Goal: Information Seeking & Learning: Learn about a topic

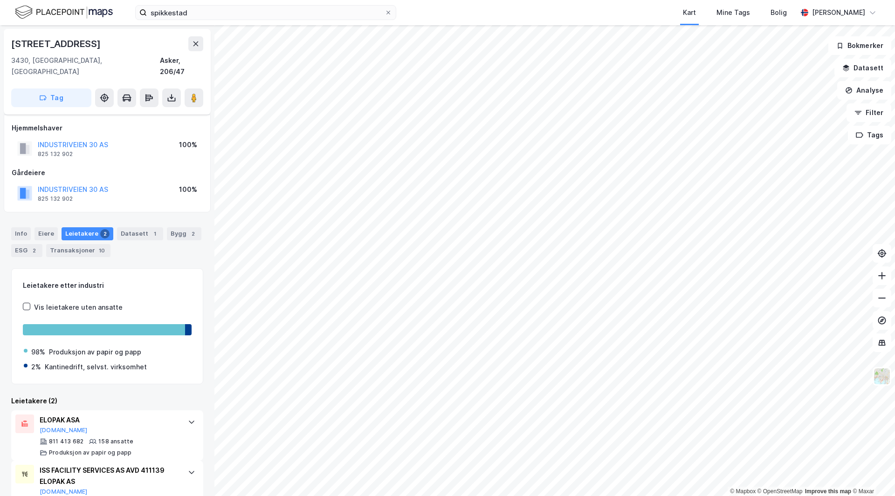
scroll to position [26, 0]
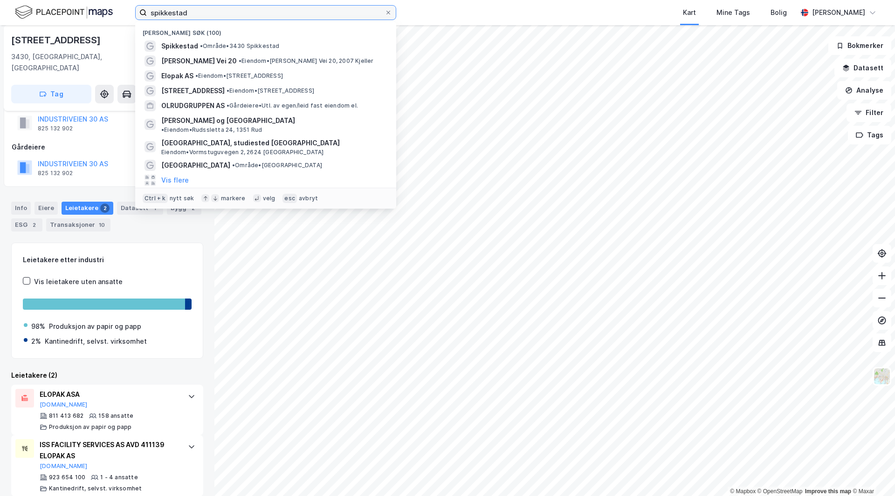
click at [200, 13] on input "spikkestad" at bounding box center [266, 13] width 238 height 14
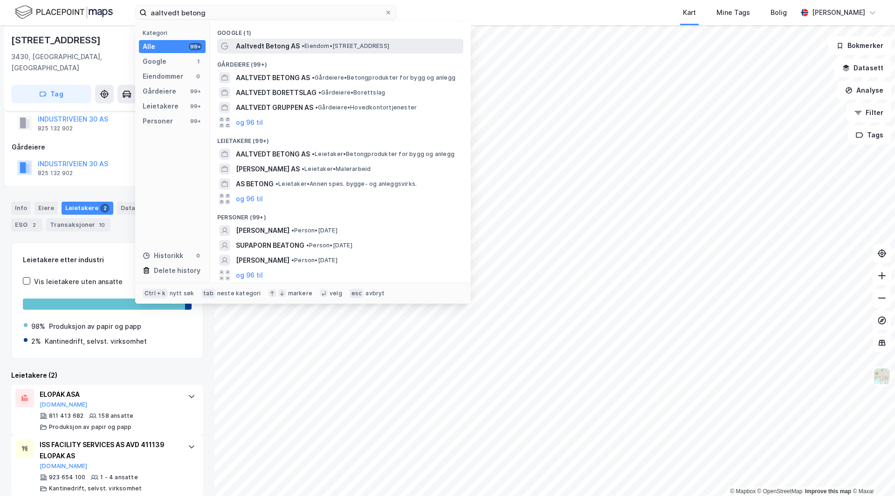
click at [310, 43] on span "• Eiendom • [STREET_ADDRESS]" at bounding box center [346, 45] width 88 height 7
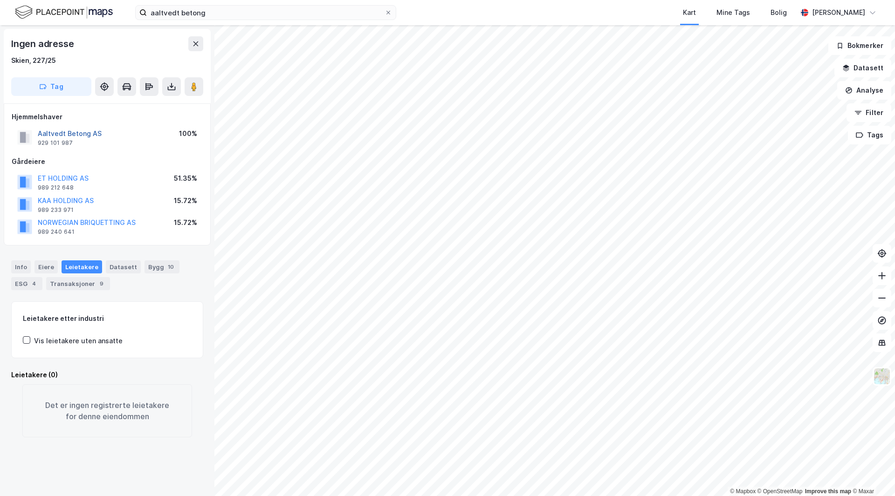
click at [0, 0] on button "Aaltvedt Betong AS" at bounding box center [0, 0] width 0 height 0
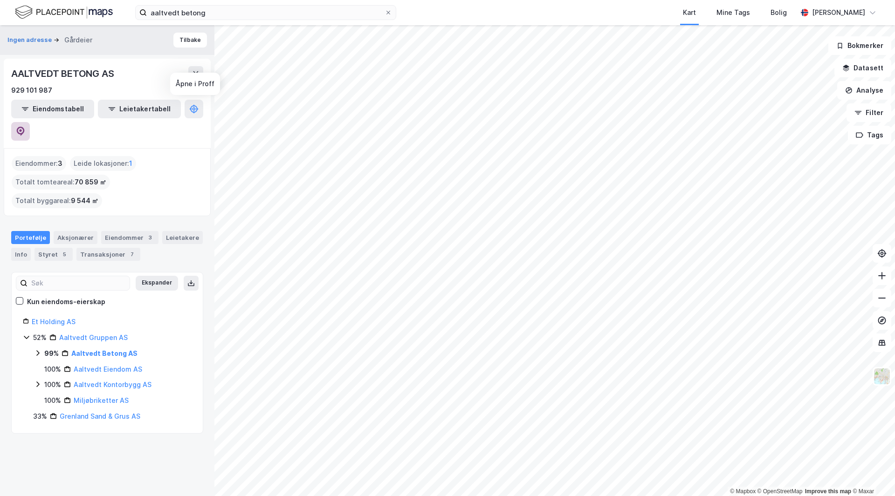
click at [25, 127] on icon at bounding box center [21, 131] width 8 height 9
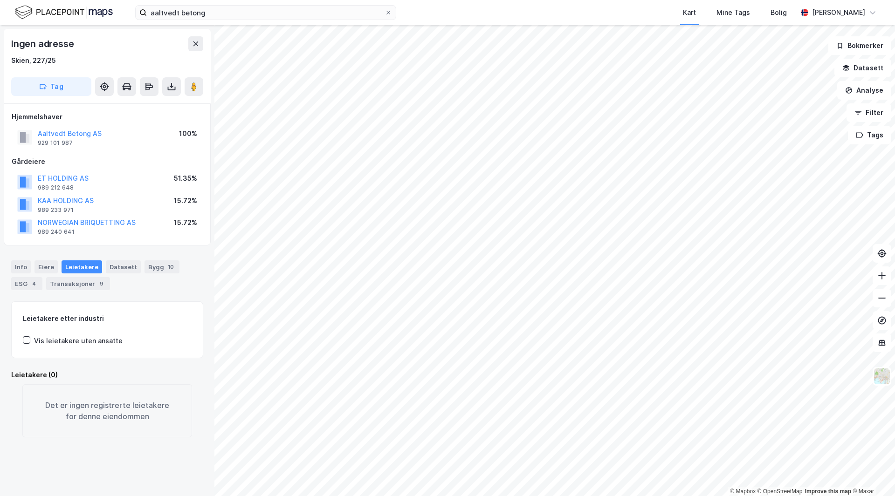
click at [234, 20] on div "aaltvedt betong Kart Mine Tags Bolig [PERSON_NAME]" at bounding box center [447, 12] width 895 height 25
click at [234, 16] on input "aaltvedt betong" at bounding box center [266, 13] width 238 height 14
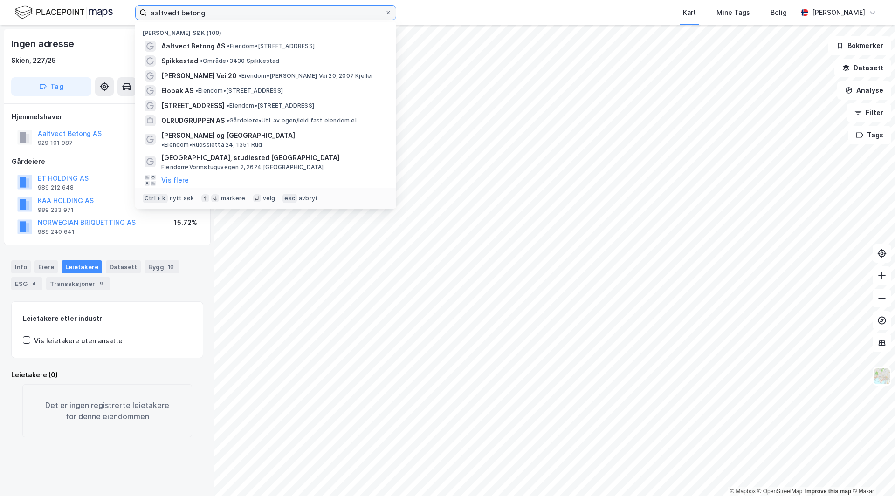
click at [234, 16] on input "aaltvedt betong" at bounding box center [266, 13] width 238 height 14
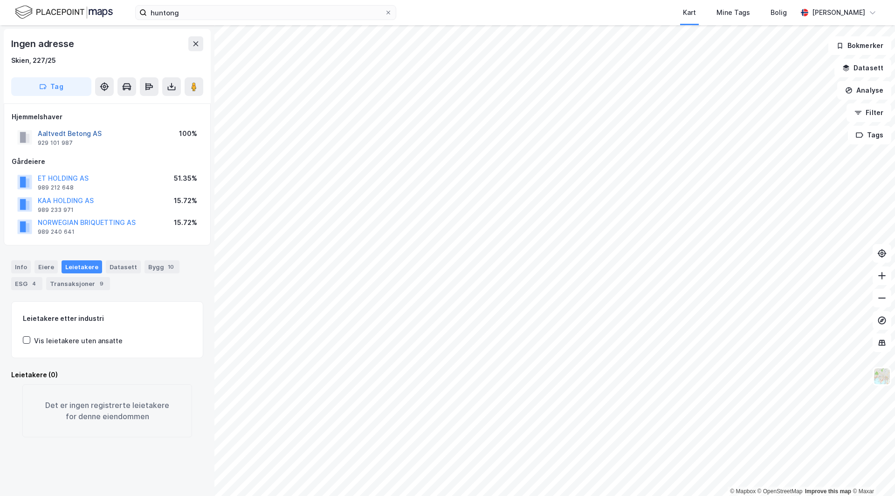
click at [0, 0] on button "Aaltvedt Betong AS" at bounding box center [0, 0] width 0 height 0
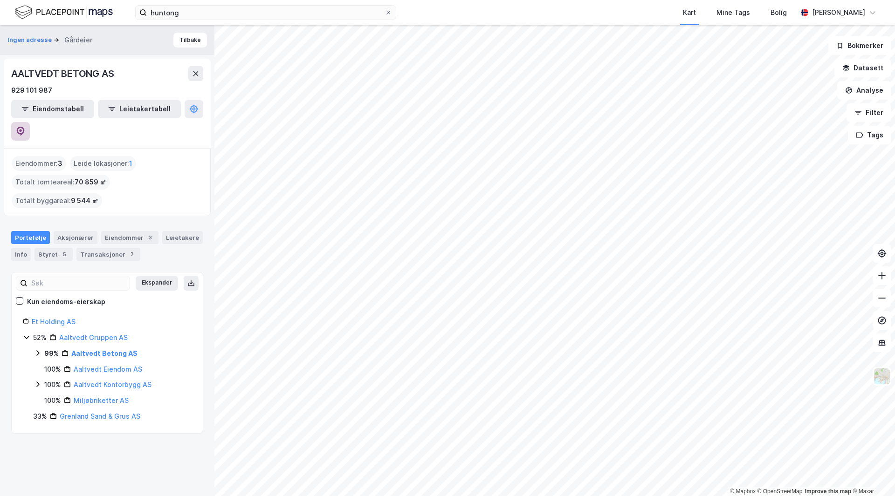
click at [30, 122] on button at bounding box center [20, 131] width 19 height 19
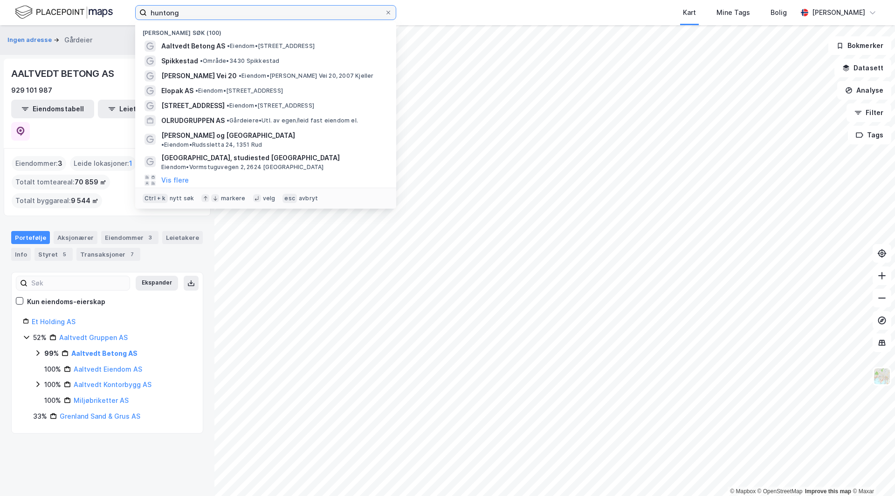
click at [199, 9] on input "huntong" at bounding box center [266, 13] width 238 height 14
paste input "FLOODMYRVEGEN 26"
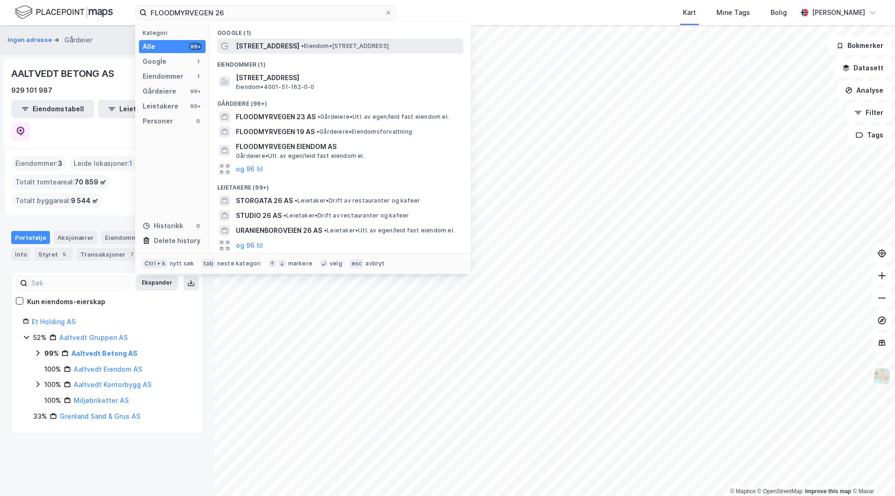
click at [267, 44] on span "[STREET_ADDRESS]" at bounding box center [267, 46] width 63 height 11
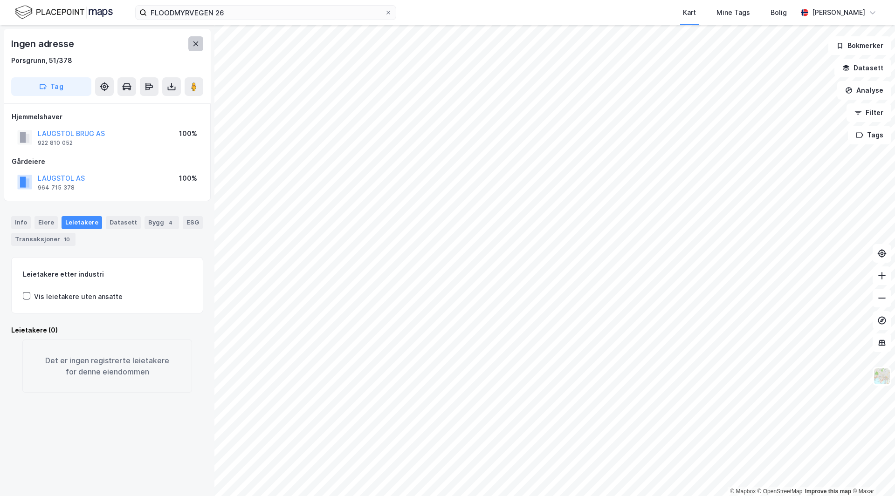
click at [195, 45] on icon at bounding box center [195, 43] width 5 height 5
click at [189, 84] on button at bounding box center [194, 86] width 19 height 19
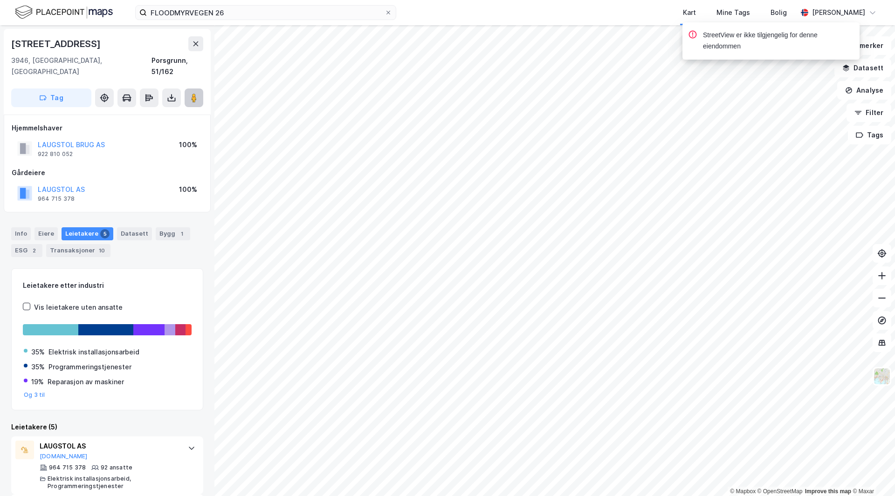
click at [191, 93] on icon at bounding box center [193, 97] width 9 height 9
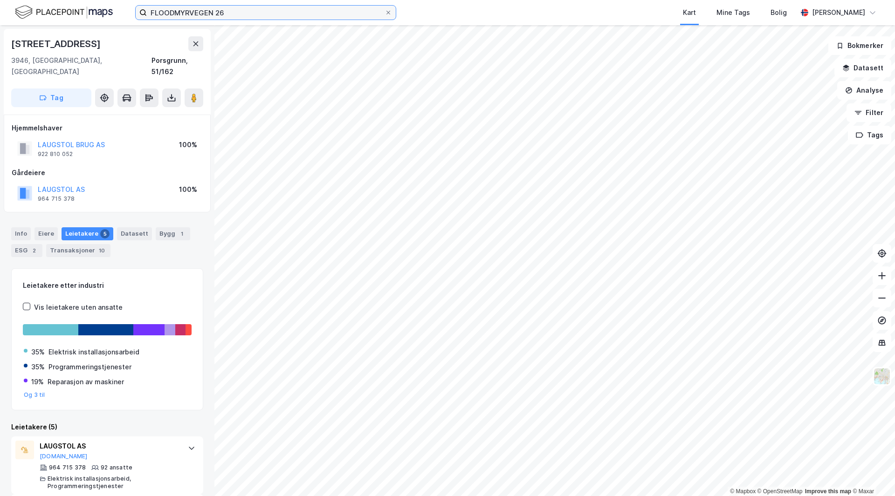
click at [205, 11] on input "FLOODMYRVEGEN 26" at bounding box center [266, 13] width 238 height 14
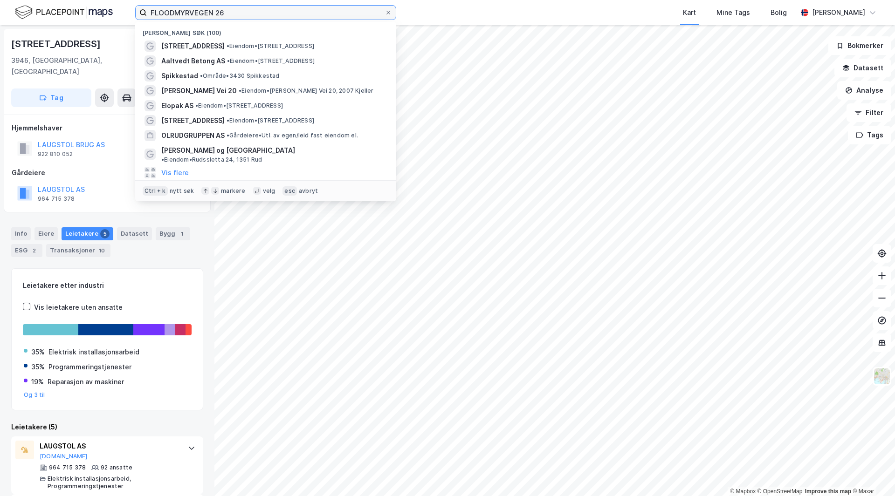
click at [205, 11] on input "FLOODMYRVEGEN 26" at bounding box center [266, 13] width 238 height 14
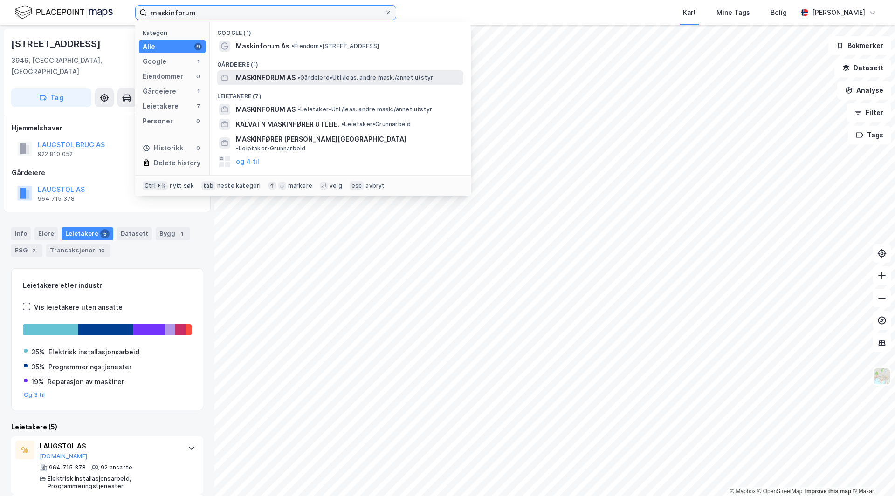
type input "maskinforum"
click at [288, 82] on span "MASKINFORUM AS" at bounding box center [266, 77] width 60 height 11
